Goal: Check status: Check status

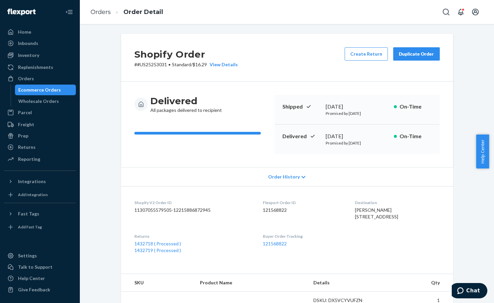
click at [34, 87] on div "Ecommerce Orders" at bounding box center [39, 89] width 43 height 7
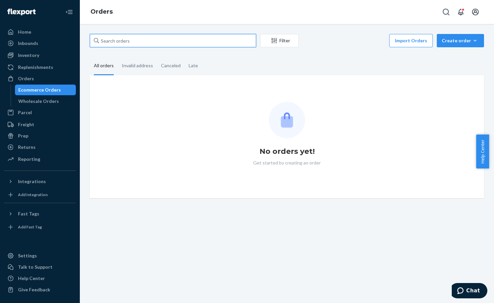
click at [179, 45] on input "text" at bounding box center [173, 40] width 166 height 13
paste input "#US25358997"
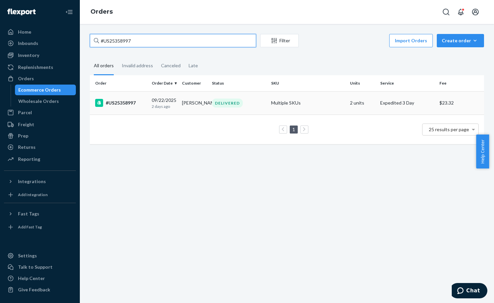
type input "#US25358997"
click at [268, 102] on td "Multiple SKUs" at bounding box center [307, 102] width 79 height 23
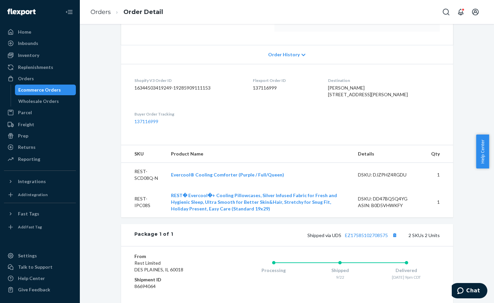
scroll to position [133, 0]
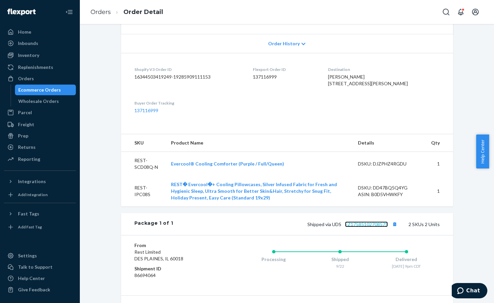
click at [364, 227] on link "EZ17585102708575" at bounding box center [366, 224] width 43 height 6
